Goal: Navigation & Orientation: Find specific page/section

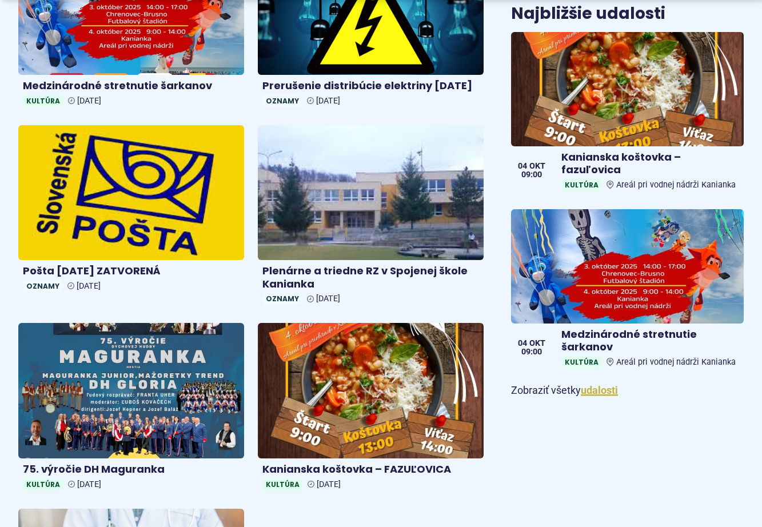
scroll to position [800, 0]
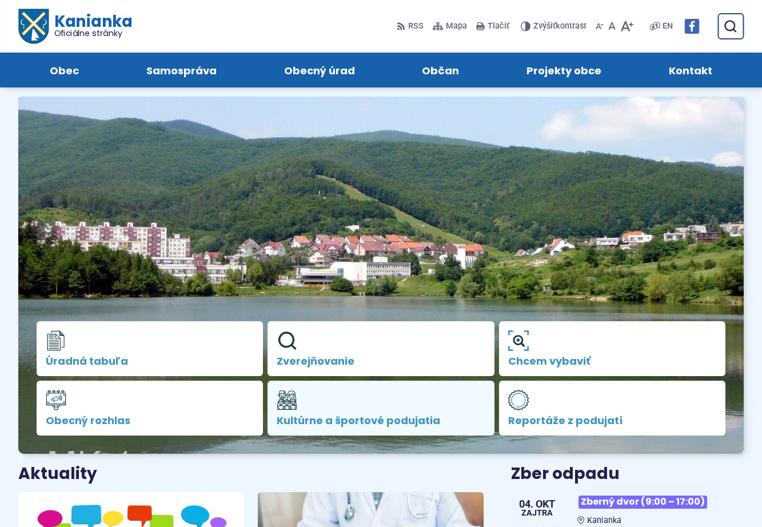
click at [317, 415] on span "Kultúrne a športové podujatia" at bounding box center [381, 420] width 208 height 11
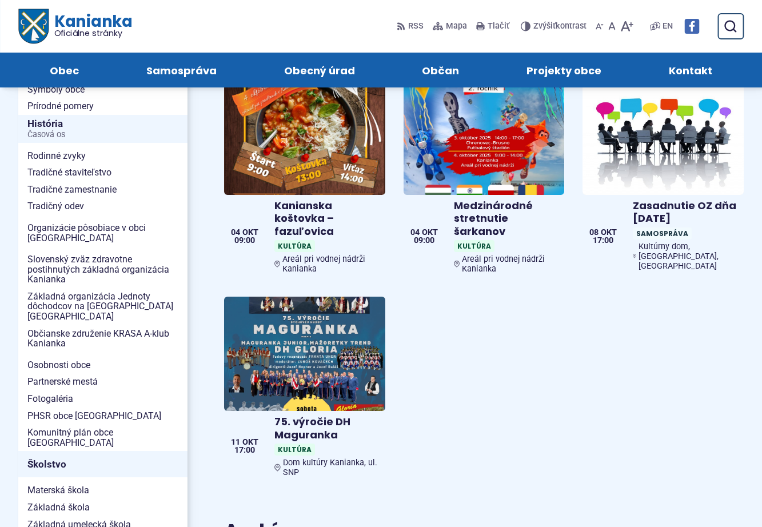
scroll to position [114, 0]
